Goal: Communication & Community: Participate in discussion

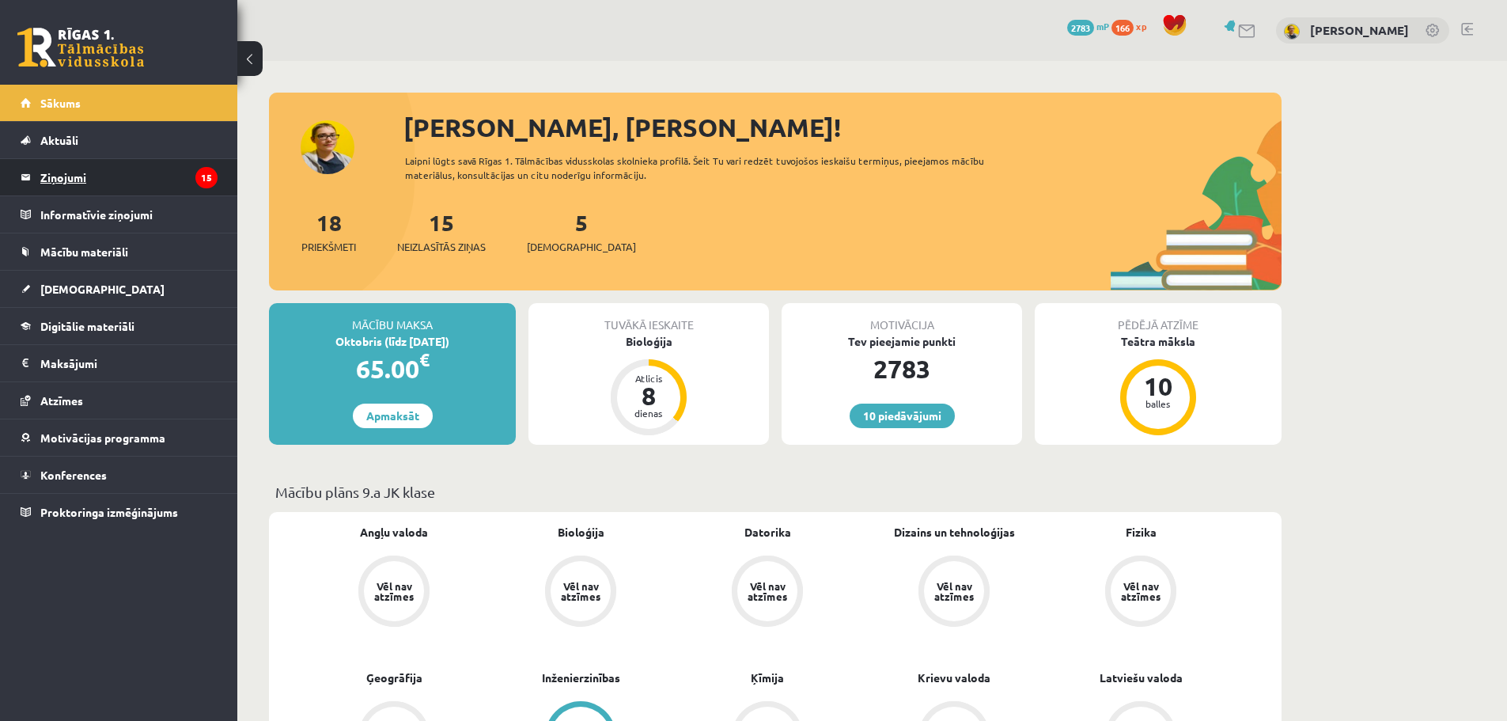
click at [85, 183] on legend "Ziņojumi 15" at bounding box center [128, 177] width 177 height 36
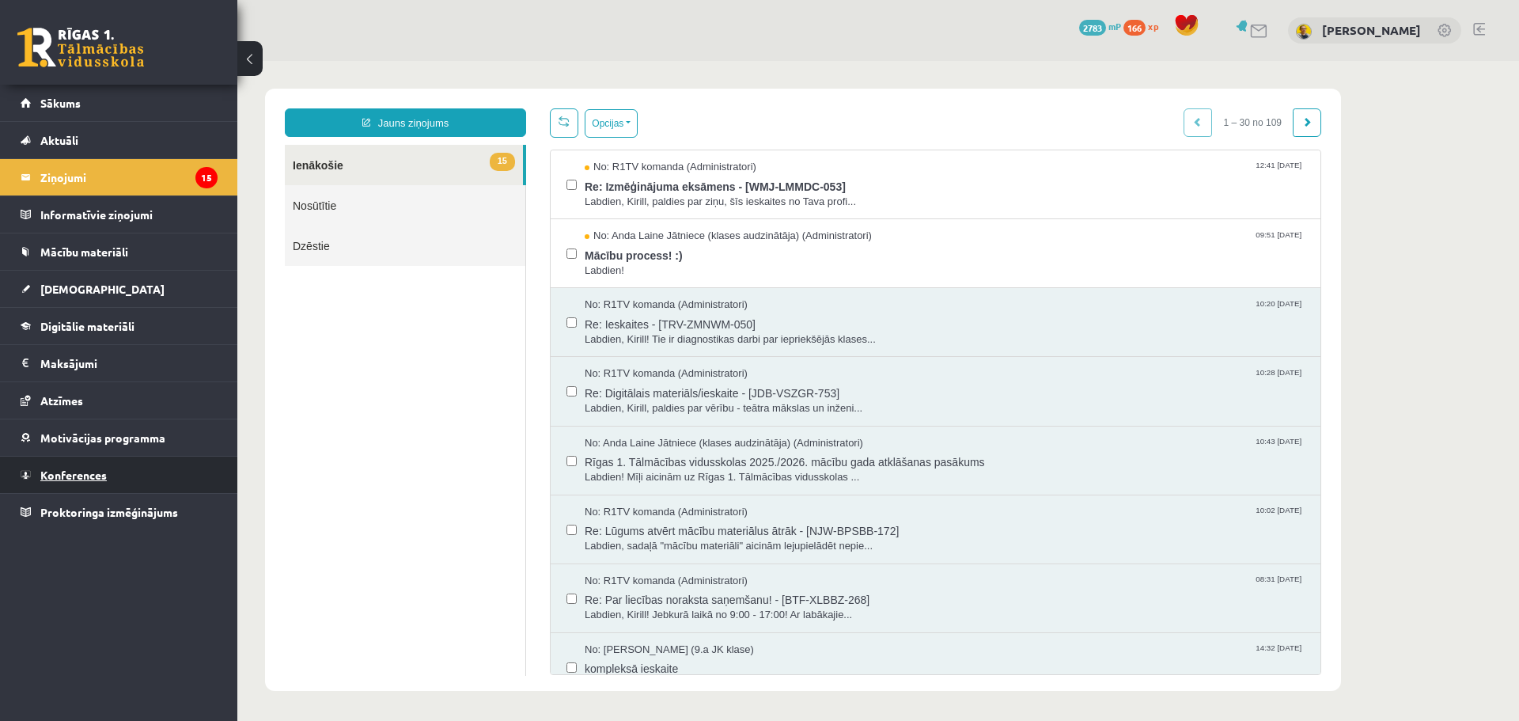
click at [89, 478] on span "Konferences" at bounding box center [73, 474] width 66 height 14
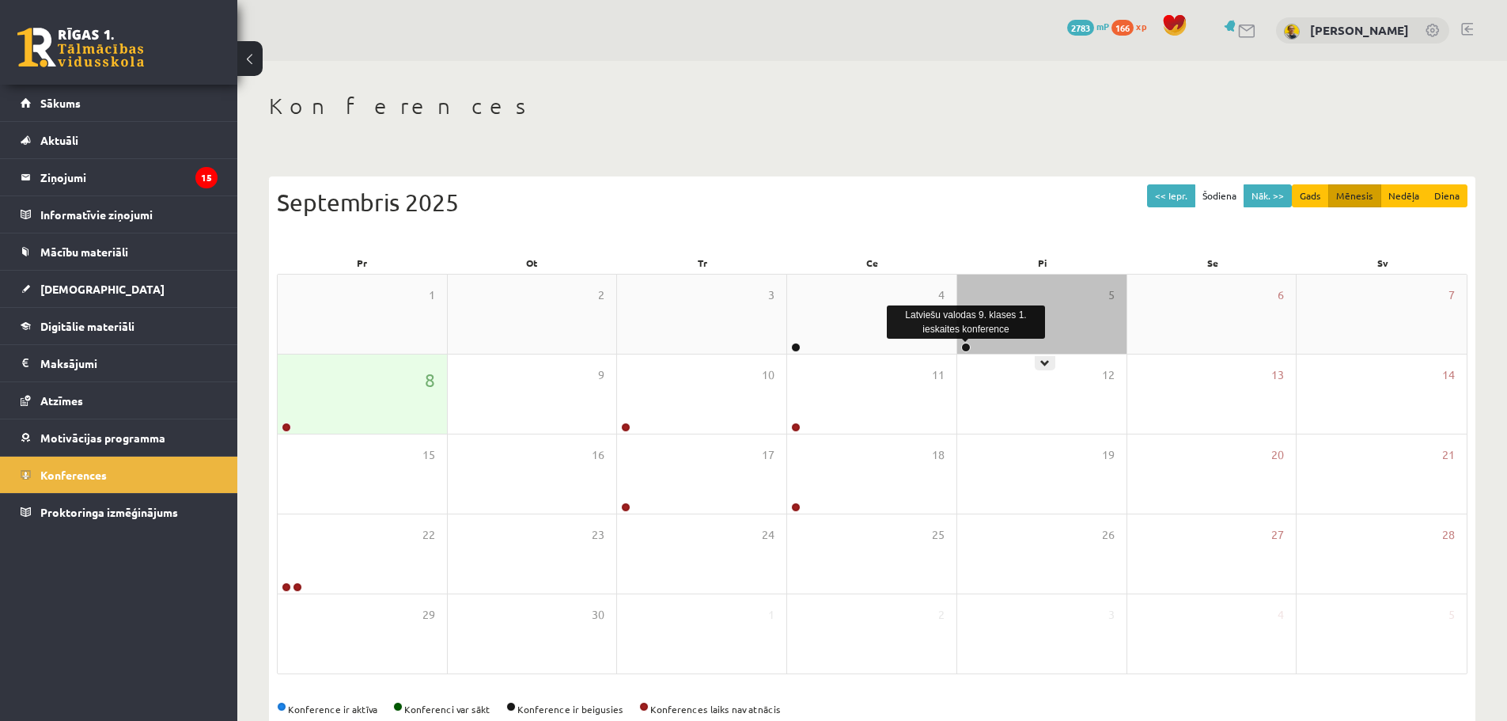
click at [963, 349] on link at bounding box center [965, 346] width 9 height 9
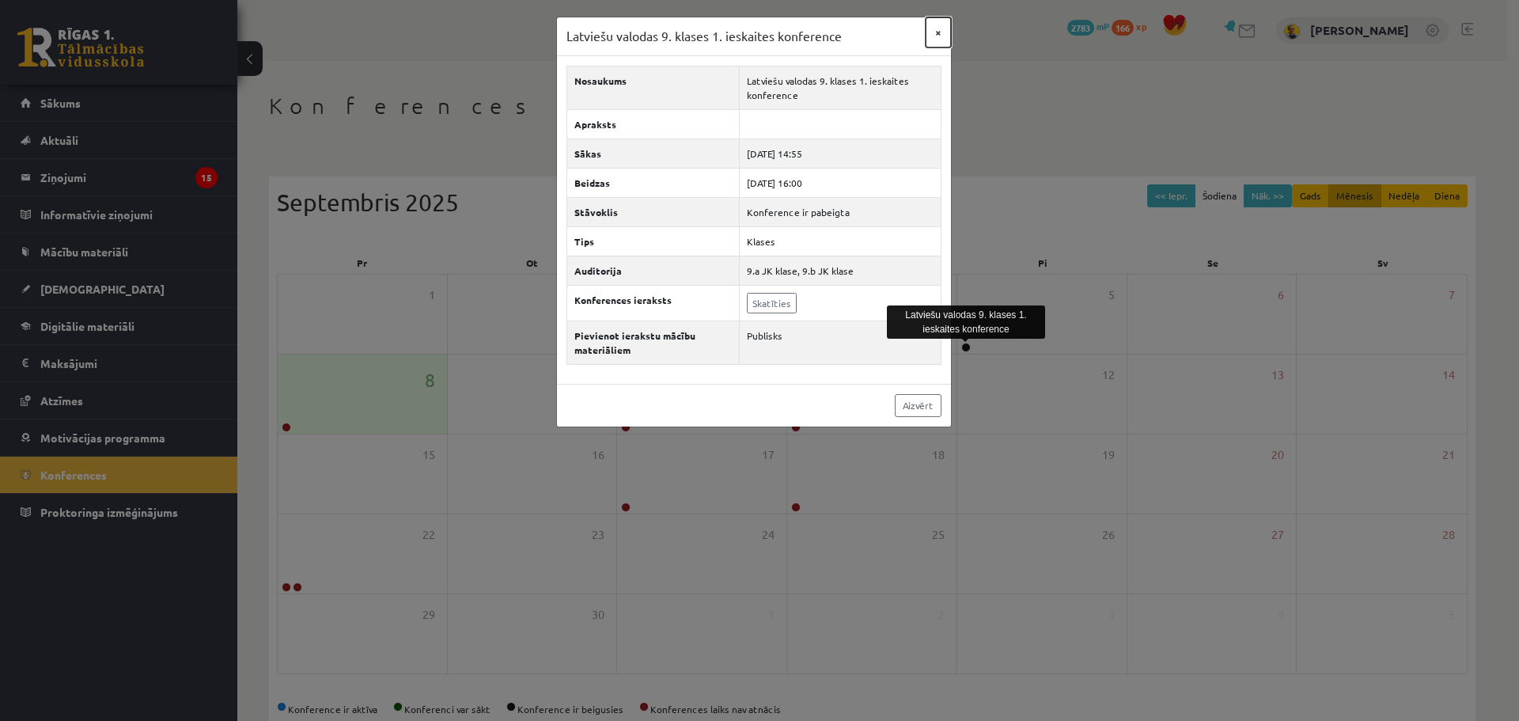
click at [937, 31] on button "×" at bounding box center [937, 32] width 25 height 30
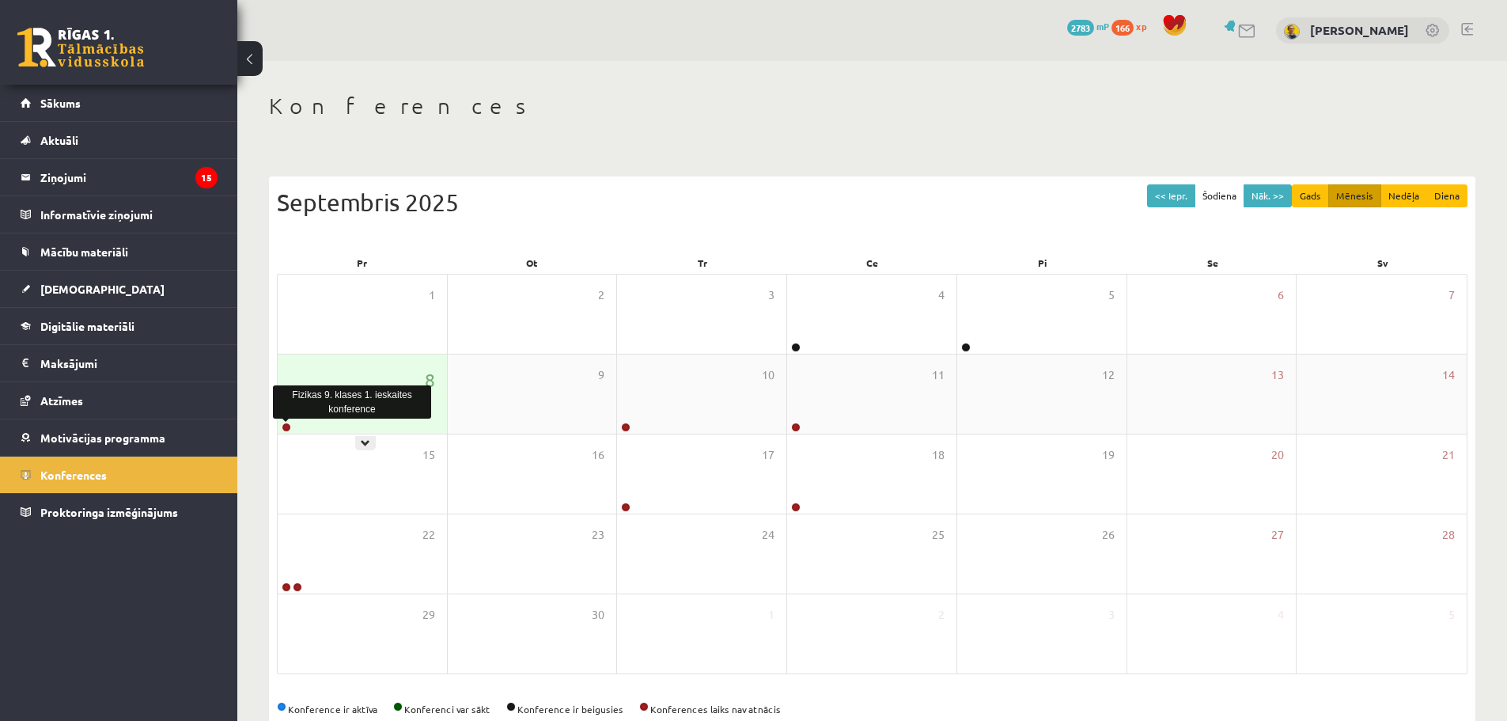
click at [284, 428] on link at bounding box center [286, 426] width 9 height 9
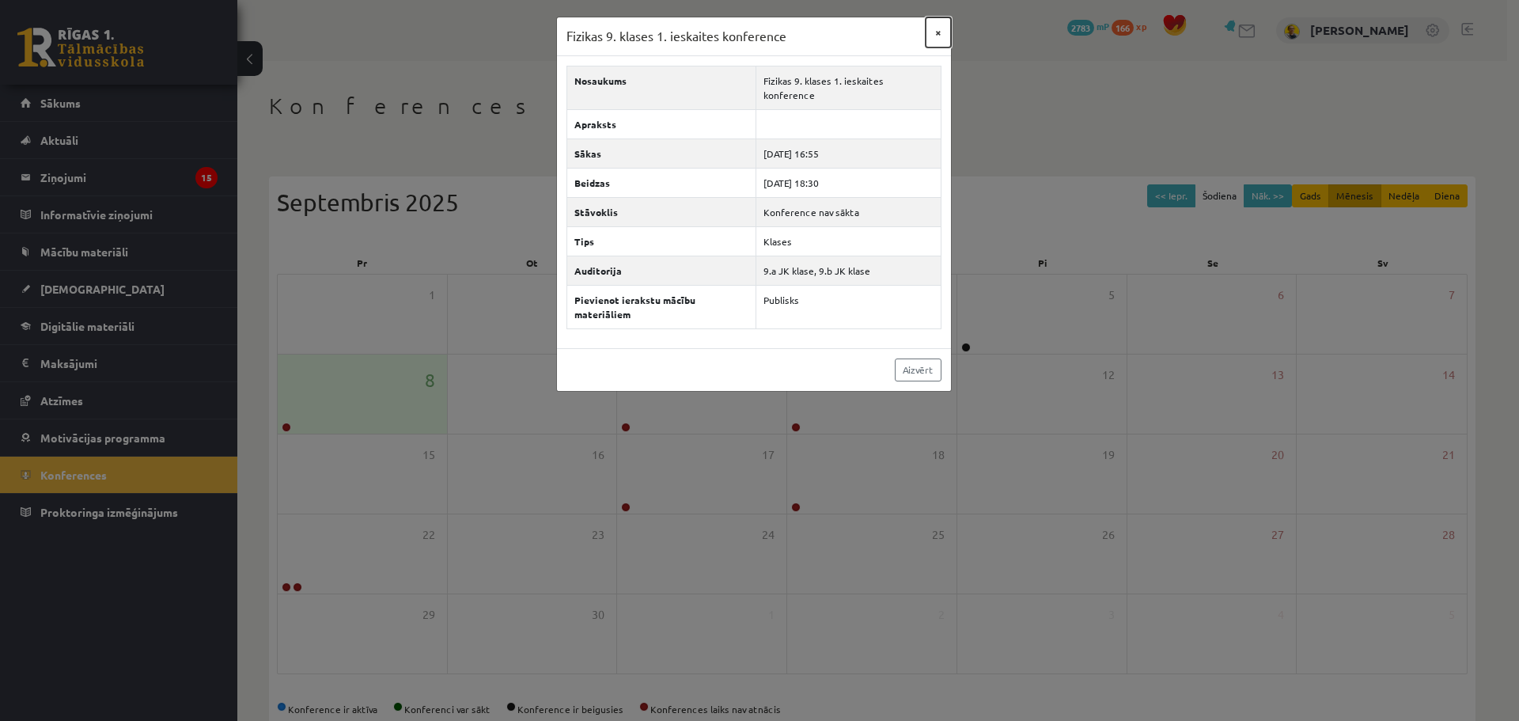
click at [943, 29] on button "×" at bounding box center [937, 32] width 25 height 30
